Goal: Transaction & Acquisition: Download file/media

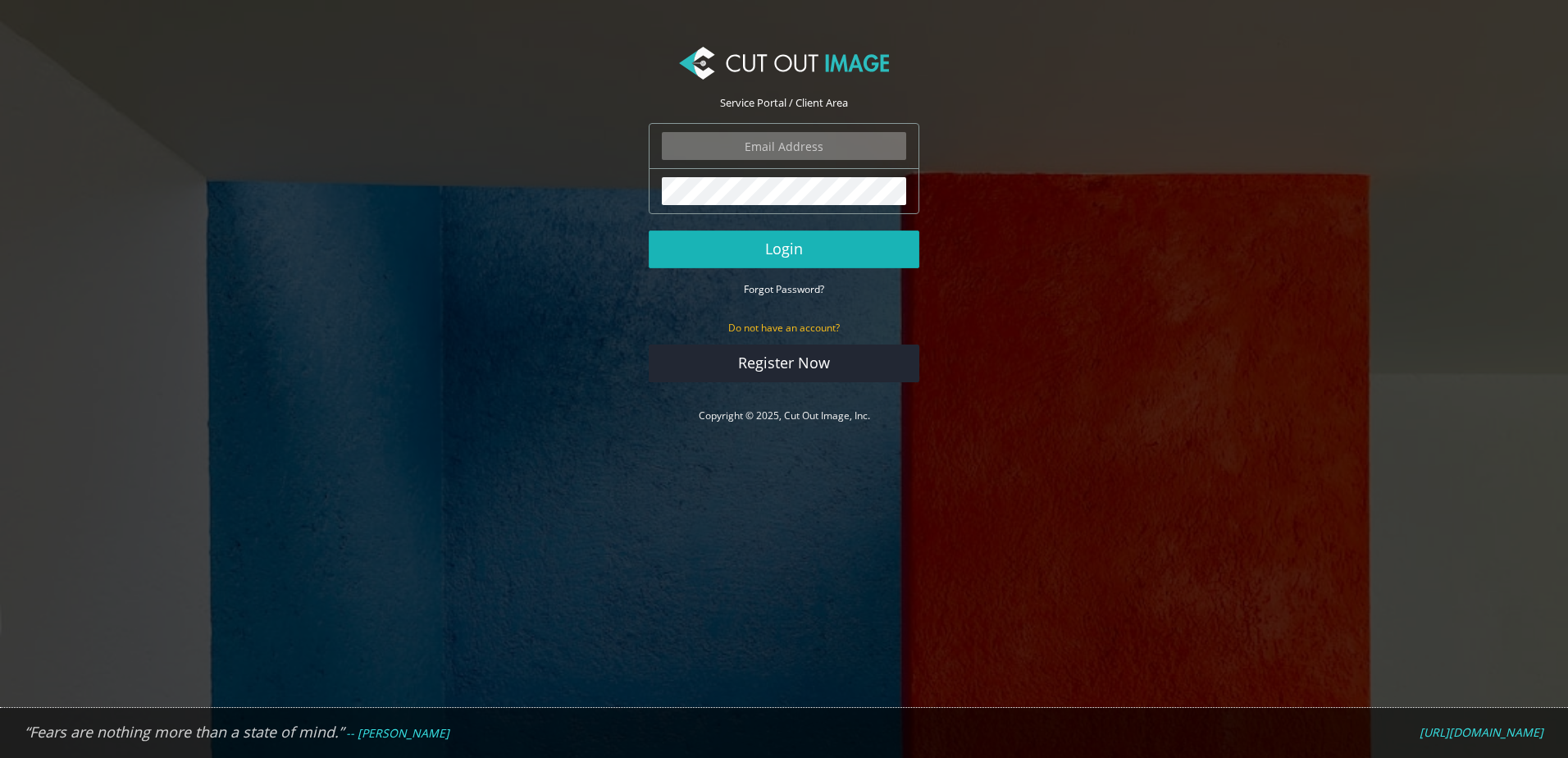
type input "lucy@shootingsocks.co.uk"
click at [793, 246] on button "Login" at bounding box center [784, 249] width 270 height 38
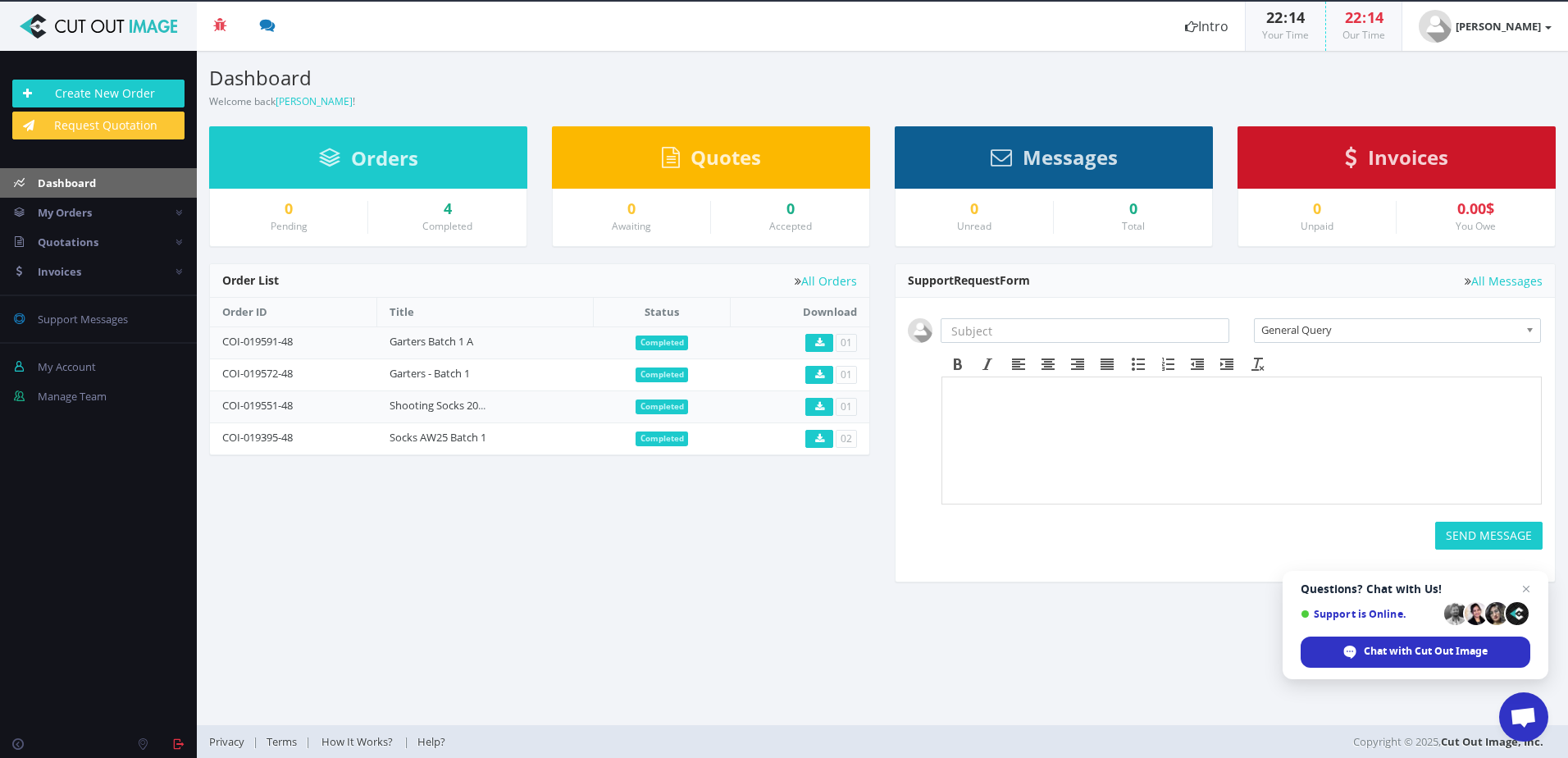
click at [1416, 158] on span "Invoices" at bounding box center [1408, 158] width 81 height 27
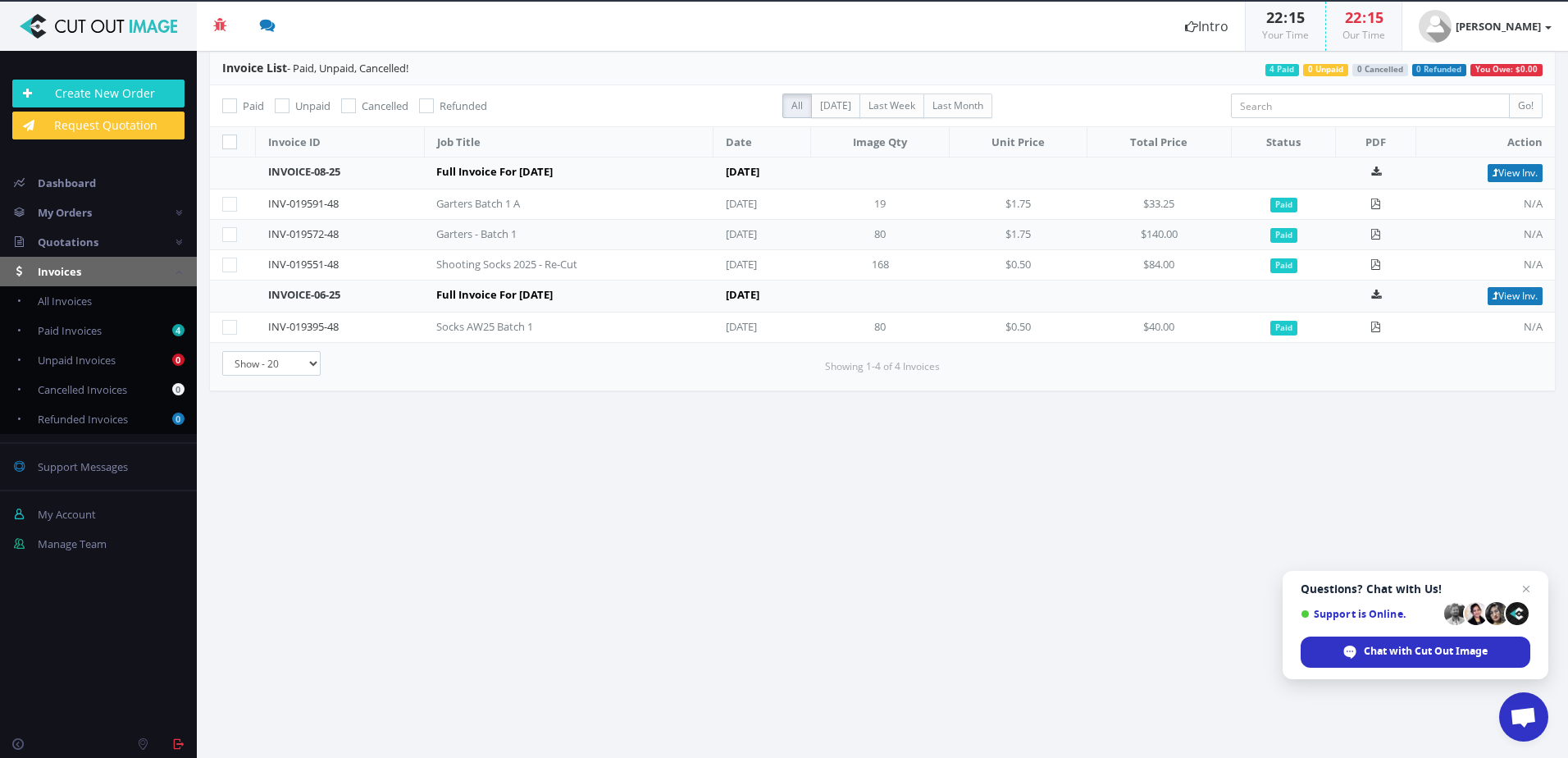
click at [231, 138] on icon at bounding box center [229, 141] width 15 height 15
click at [231, 138] on input "checkbox" at bounding box center [232, 142] width 11 height 11
checkbox input "true"
checkbox input"] "true"
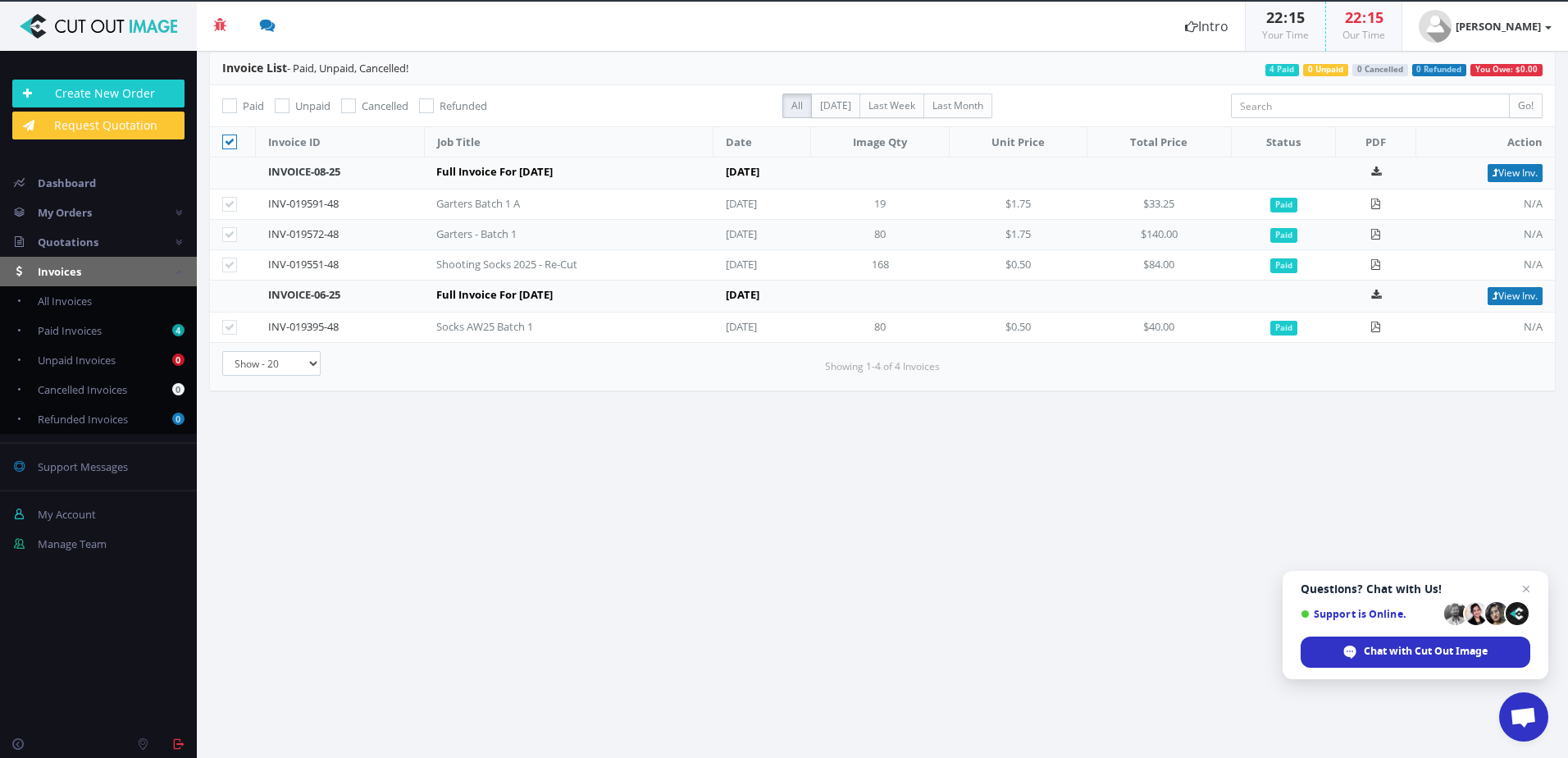
checkbox input"] "true"
click at [231, 138] on icon at bounding box center [229, 141] width 15 height 15
click at [231, 138] on input "checkbox" at bounding box center [232, 142] width 11 height 11
checkbox input "false"
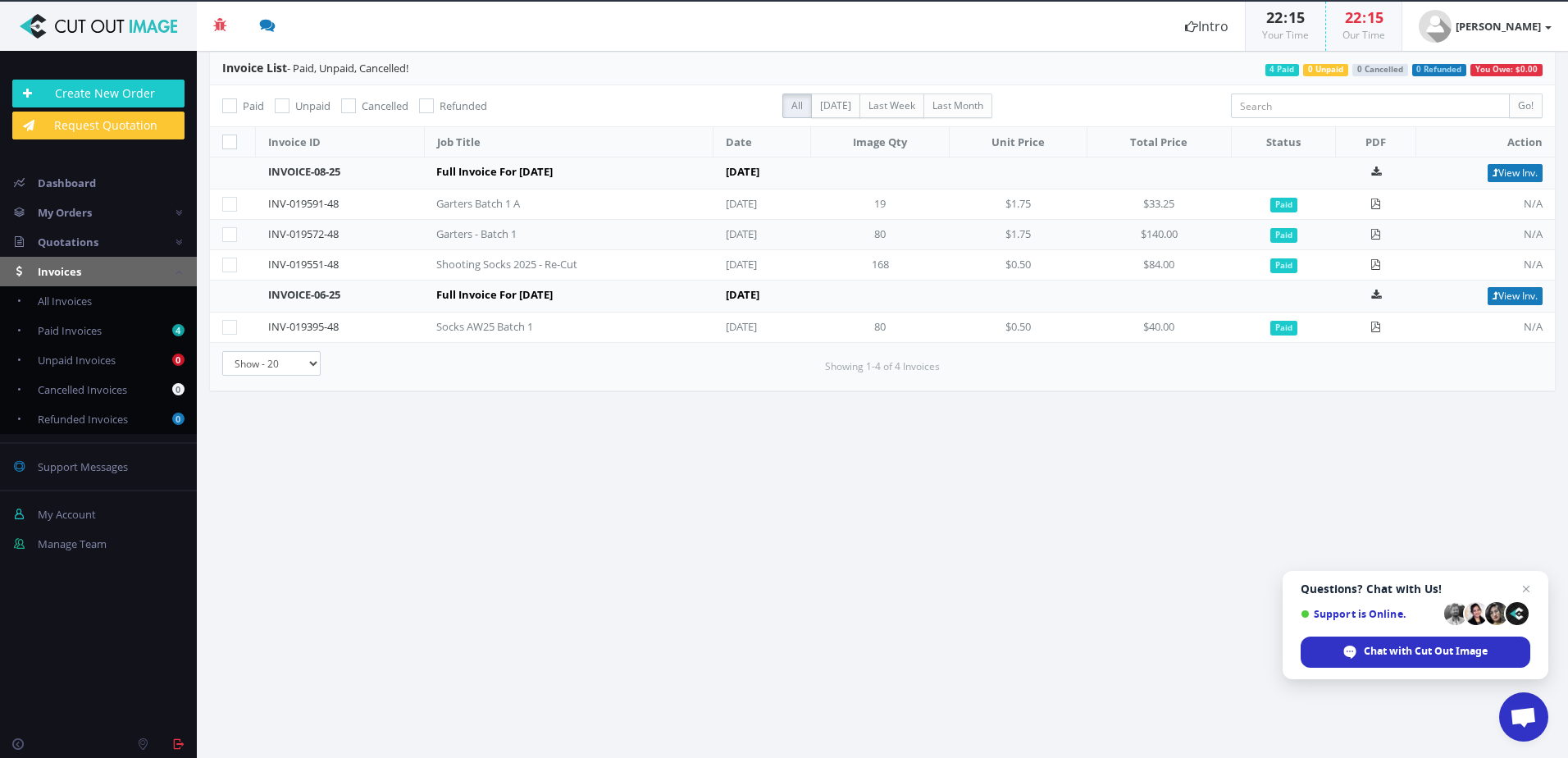
checkbox input"] "false"
click at [1379, 329] on icon at bounding box center [1374, 326] width 11 height 11
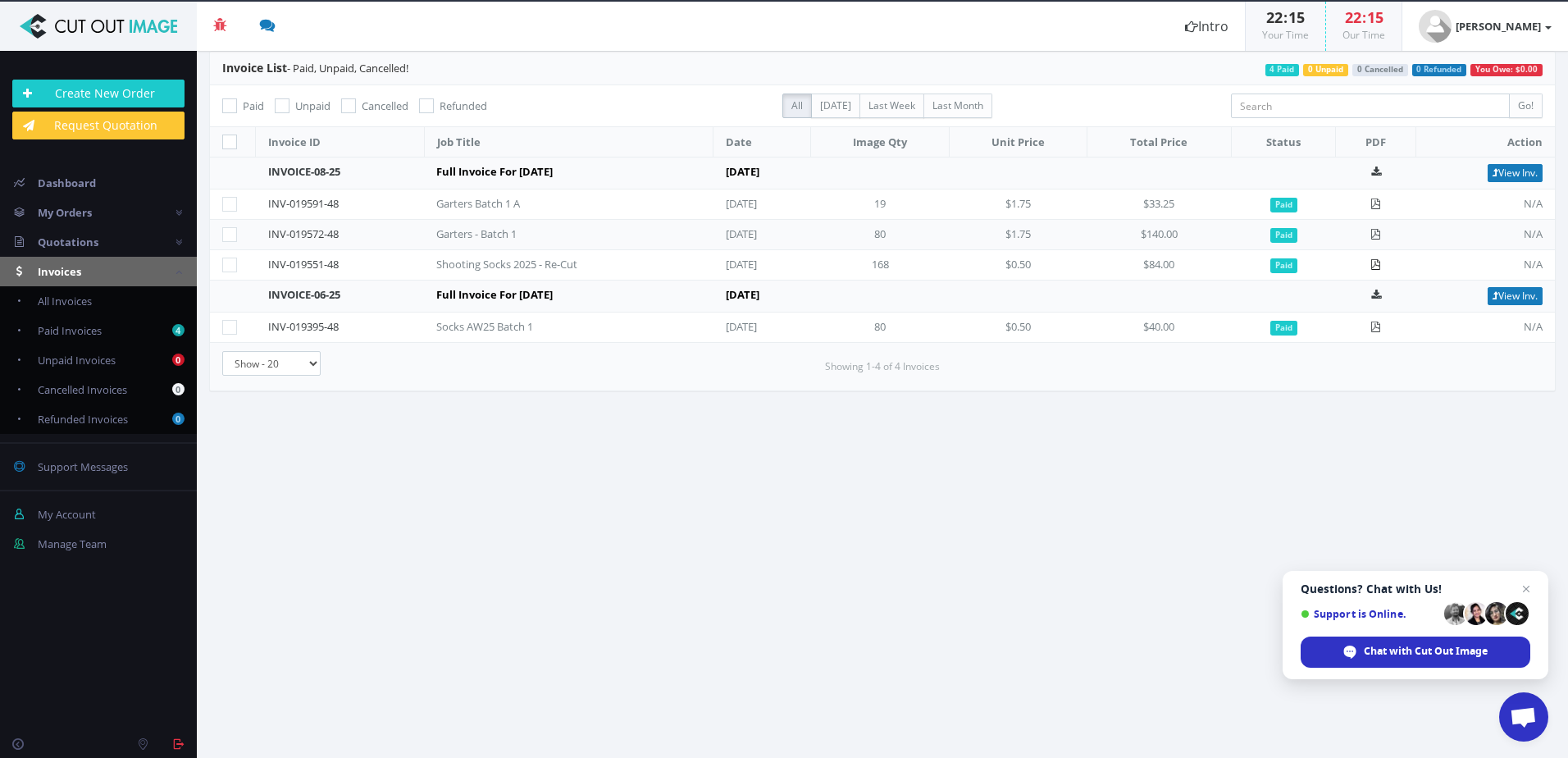
click at [1380, 264] on icon at bounding box center [1374, 264] width 11 height 11
click at [447, 225] on td "Garters - Batch 1" at bounding box center [568, 235] width 289 height 30
click at [452, 234] on div "Garters - Batch 1" at bounding box center [517, 235] width 164 height 16
click at [1374, 233] on icon at bounding box center [1374, 234] width 11 height 11
click at [1380, 201] on icon at bounding box center [1374, 203] width 11 height 11
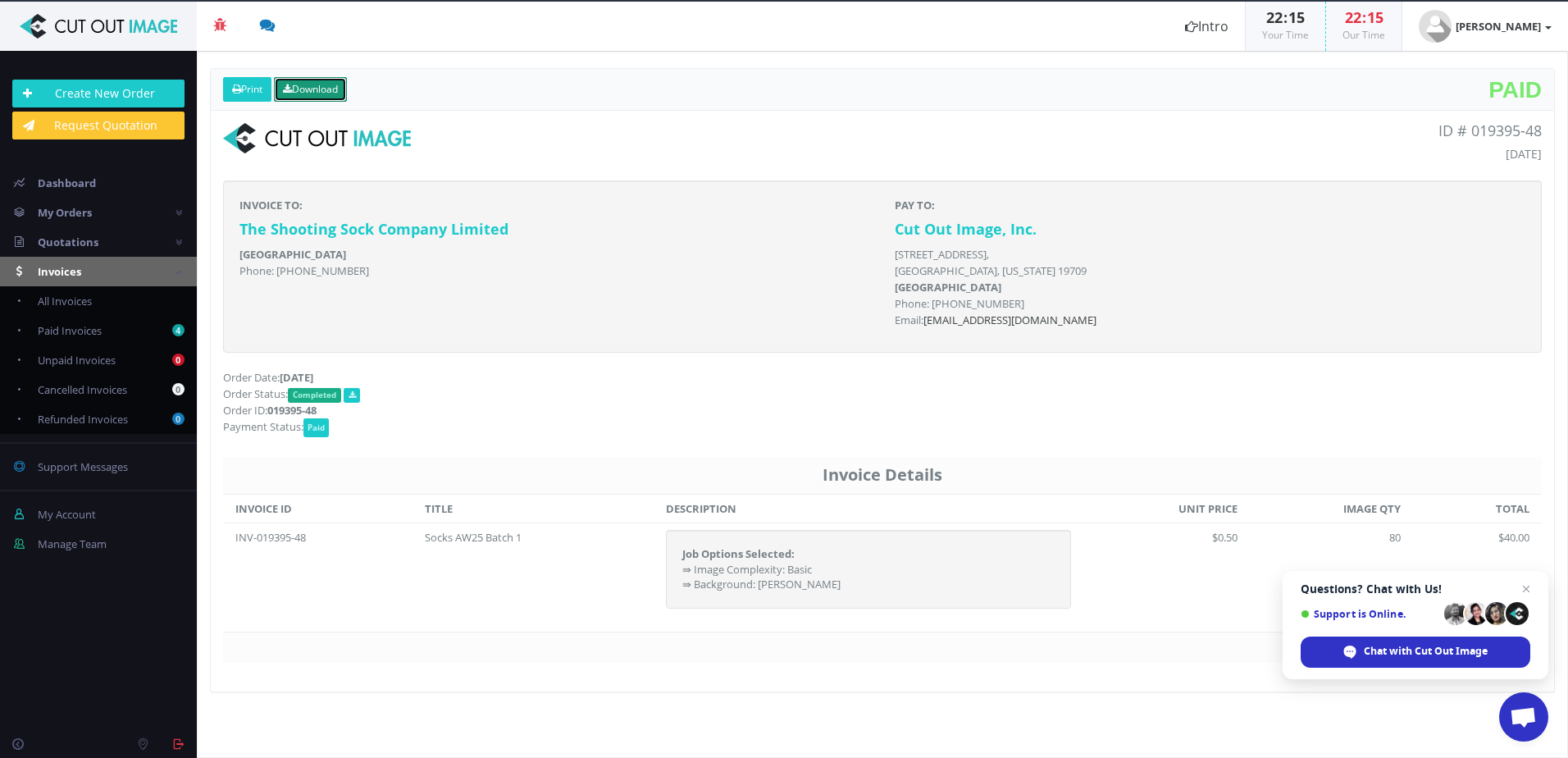
click at [318, 84] on link "Download" at bounding box center [310, 89] width 73 height 24
click at [310, 81] on link "Download" at bounding box center [310, 89] width 73 height 24
click at [330, 96] on link "Download" at bounding box center [310, 89] width 73 height 24
click at [328, 95] on link "Download" at bounding box center [310, 89] width 73 height 24
